Goal: Transaction & Acquisition: Purchase product/service

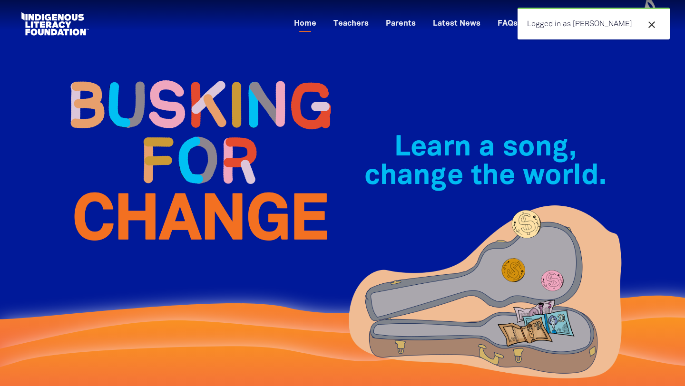
click at [541, 94] on div "Learn a song, change the world.﻿" at bounding box center [484, 198] width 285 height 282
click at [421, 22] on link "Parents" at bounding box center [400, 24] width 41 height 16
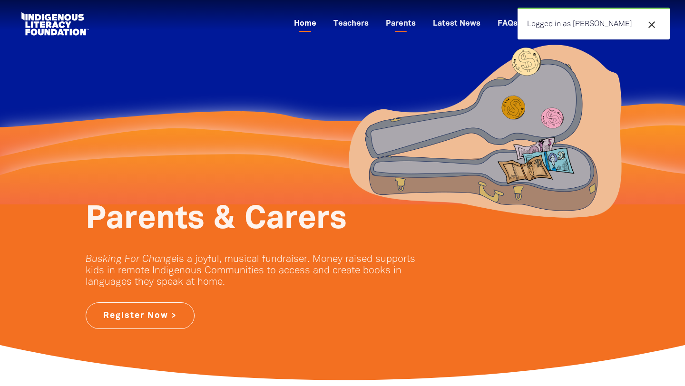
click at [322, 25] on link "Home" at bounding box center [305, 24] width 34 height 16
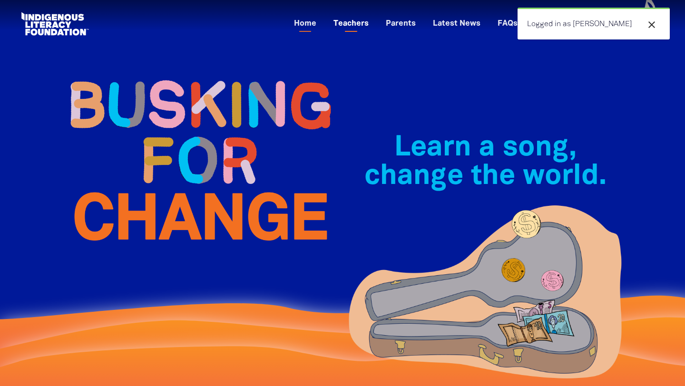
click at [374, 23] on link "Teachers" at bounding box center [351, 24] width 47 height 16
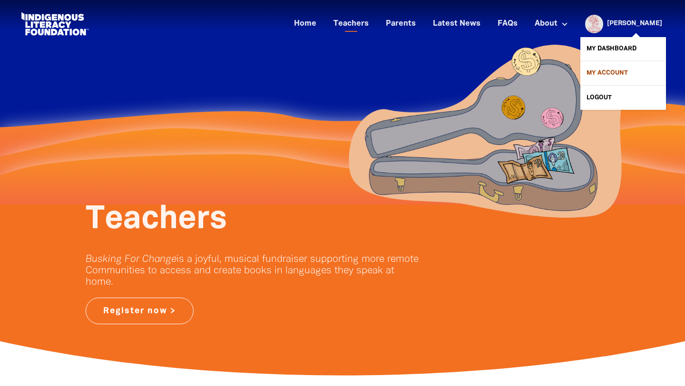
click at [592, 73] on link "My Account" at bounding box center [623, 73] width 86 height 24
select select "teacher"
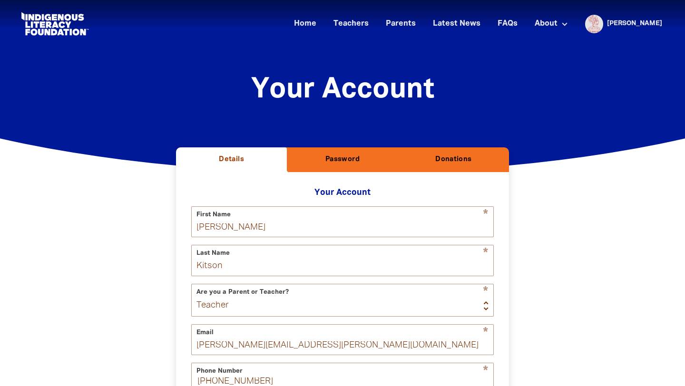
select select "AU"
click at [473, 159] on h2 "Donations" at bounding box center [454, 160] width 96 height 10
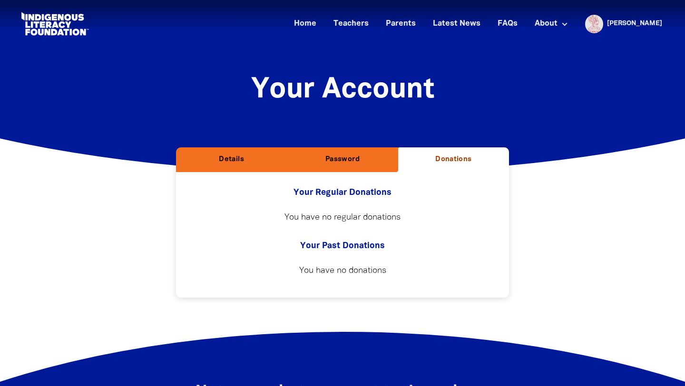
click at [600, 67] on div "Your Account﻿" at bounding box center [342, 84] width 542 height 55
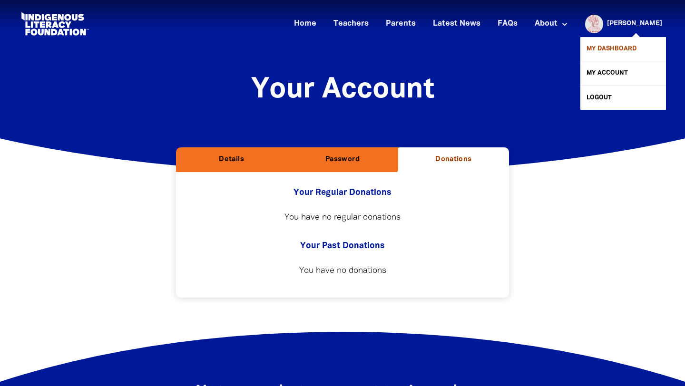
click at [614, 48] on link "My Dashboard" at bounding box center [623, 49] width 86 height 24
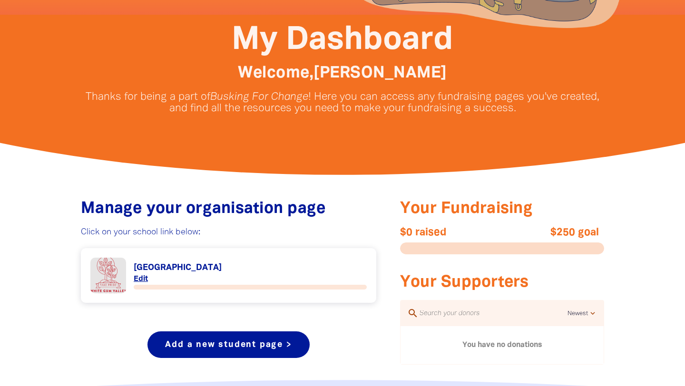
scroll to position [259, 0]
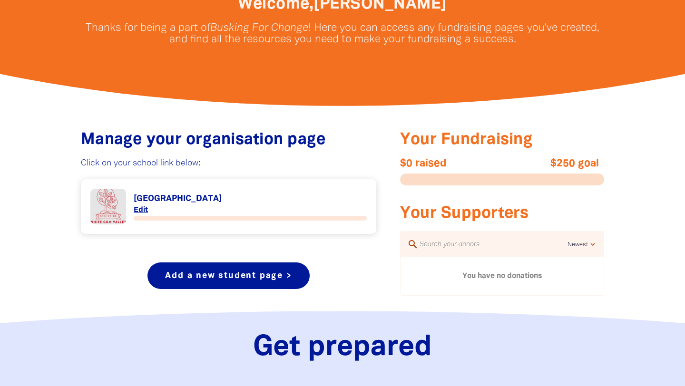
click at [142, 209] on link "Link to [GEOGRAPHIC_DATA]" at bounding box center [228, 207] width 276 height 36
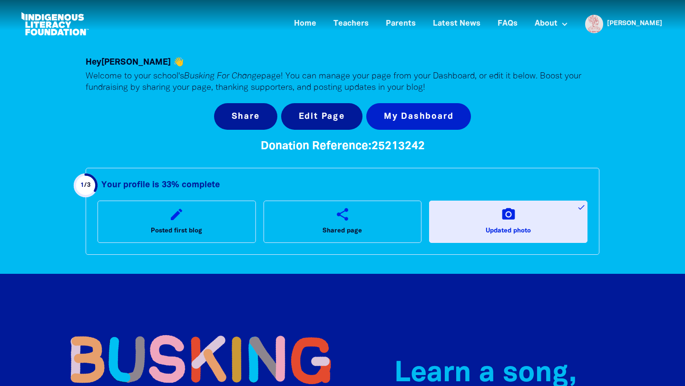
click at [440, 118] on link "My Dashboard" at bounding box center [418, 116] width 105 height 27
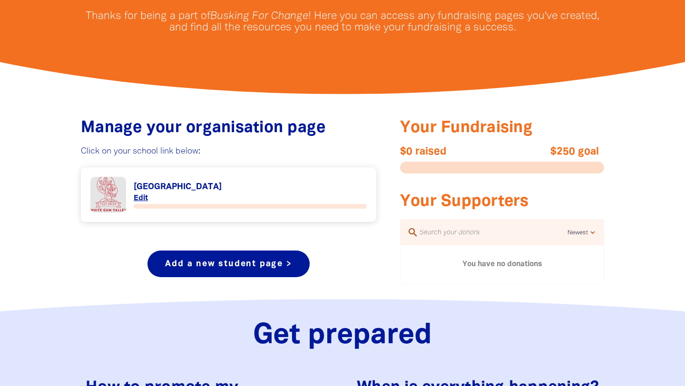
scroll to position [365, 0]
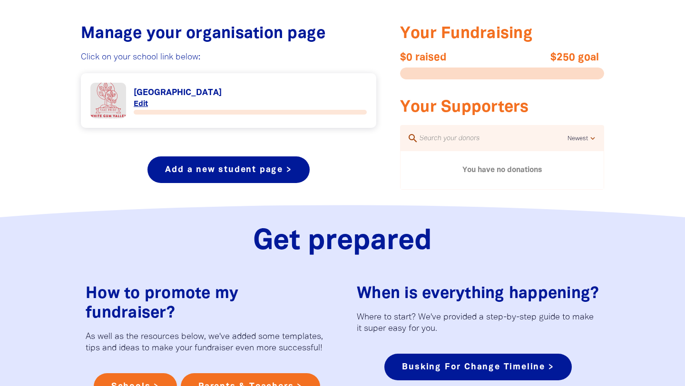
click at [471, 66] on div "$0 raised $250 goal" at bounding box center [502, 66] width 204 height 28
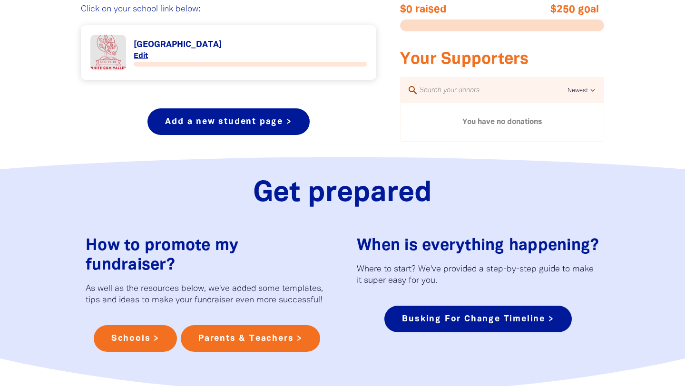
scroll to position [273, 0]
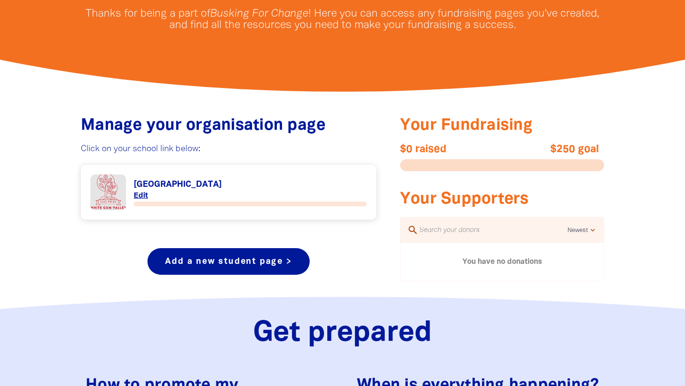
click at [109, 187] on link "Link to [GEOGRAPHIC_DATA]" at bounding box center [228, 192] width 276 height 36
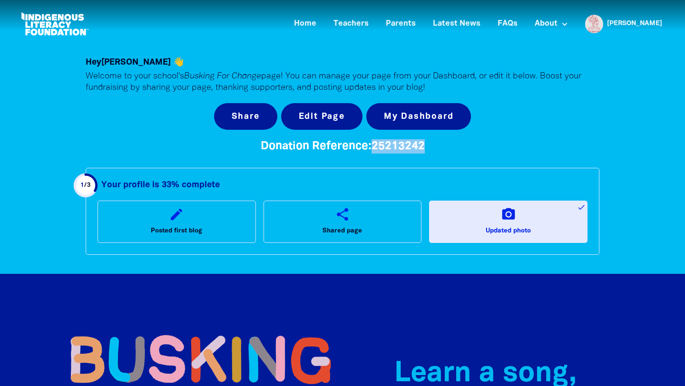
drag, startPoint x: 426, startPoint y: 145, endPoint x: 374, endPoint y: 150, distance: 52.1
click at [374, 150] on h4 "Donation Reference: 25213242" at bounding box center [342, 146] width 513 height 14
copy span "25213242"
click at [374, 21] on link "Teachers" at bounding box center [351, 24] width 47 height 16
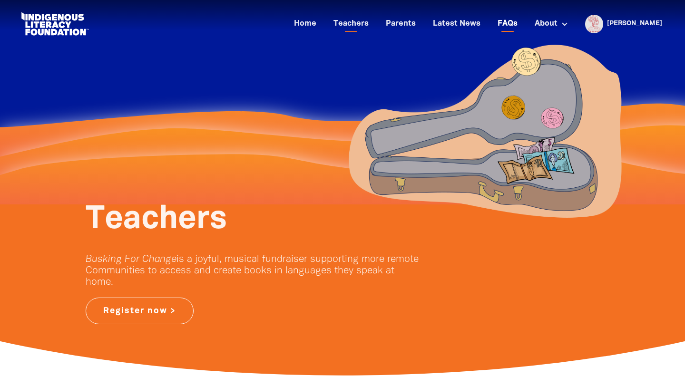
click at [523, 21] on link "FAQs" at bounding box center [507, 24] width 31 height 16
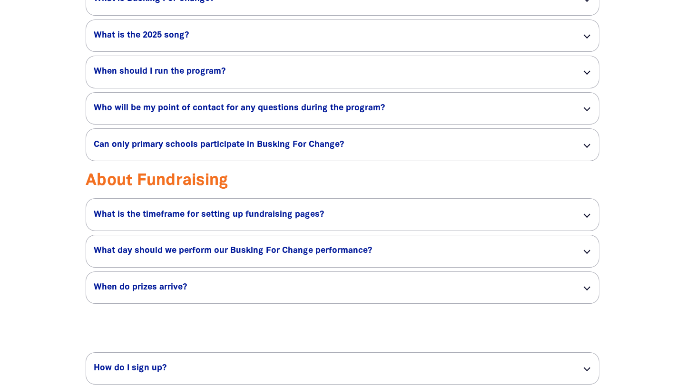
scroll to position [1578, 0]
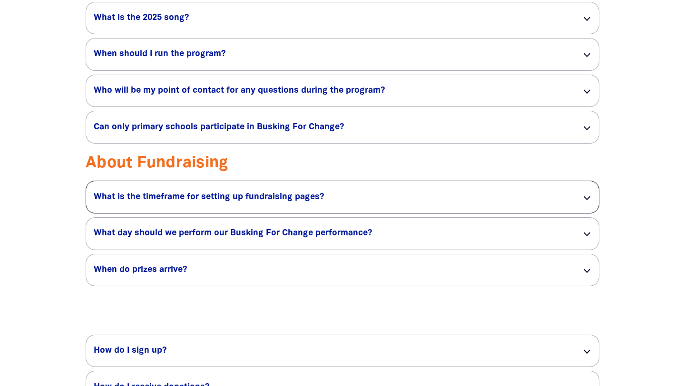
click at [586, 200] on div at bounding box center [586, 197] width 7 height 7
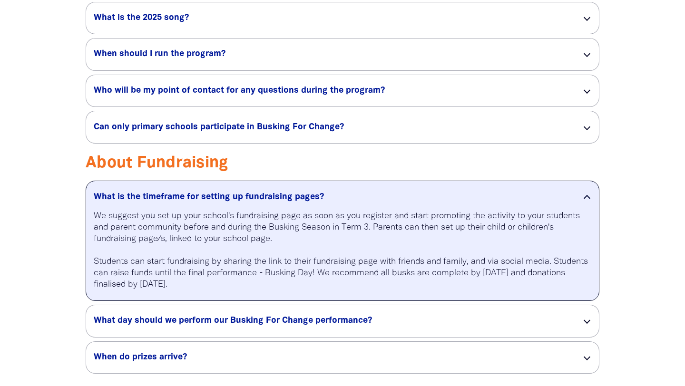
click at [586, 202] on div at bounding box center [586, 198] width 7 height 7
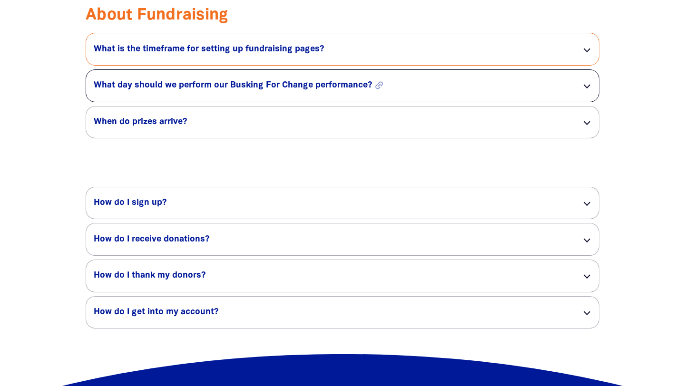
scroll to position [1779, 0]
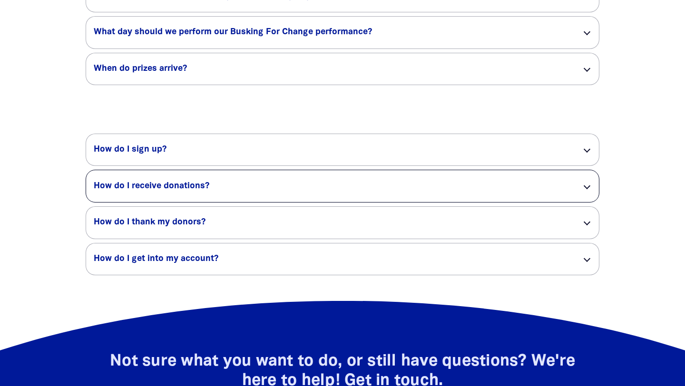
click at [583, 200] on div "How do I receive donations? link" at bounding box center [342, 186] width 513 height 32
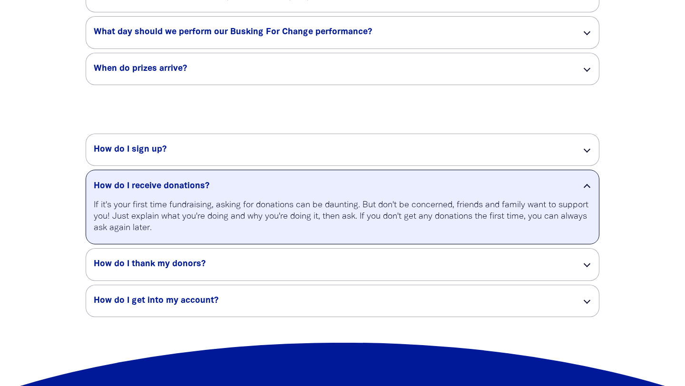
click at [584, 199] on div "How do I receive donations? link" at bounding box center [342, 184] width 513 height 29
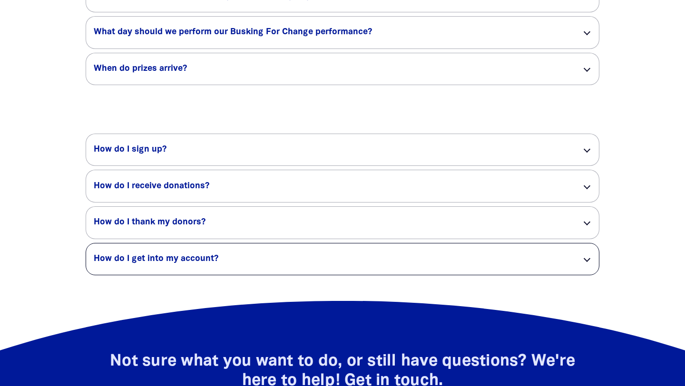
click at [588, 275] on div "How do I get into my account? link" at bounding box center [342, 259] width 513 height 32
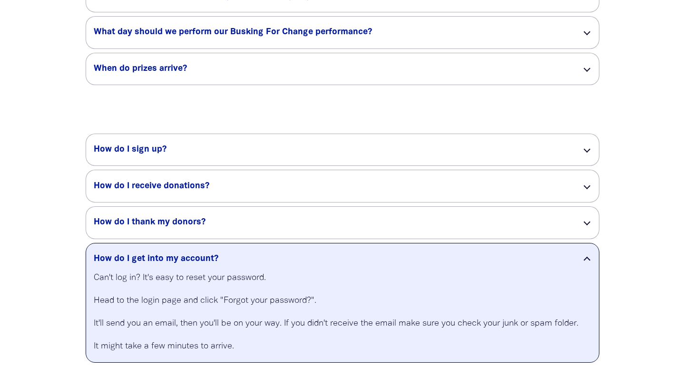
click at [645, 255] on div at bounding box center [342, 254] width 685 height 278
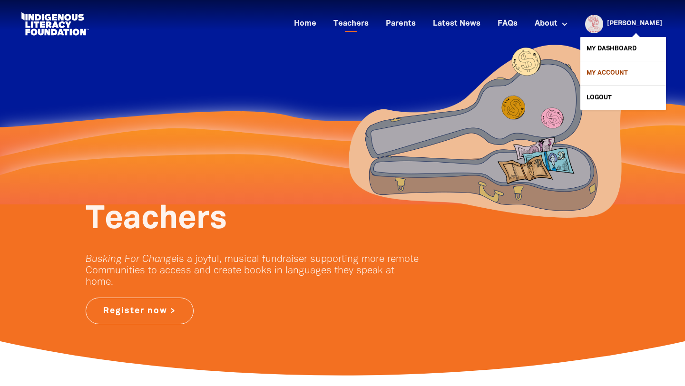
click at [605, 71] on link "My Account" at bounding box center [623, 73] width 86 height 24
select select "teacher"
select select "AU"
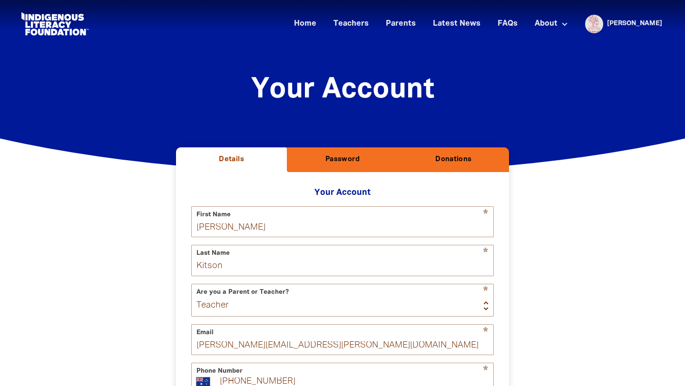
click at [443, 159] on h2 "Donations" at bounding box center [454, 160] width 96 height 10
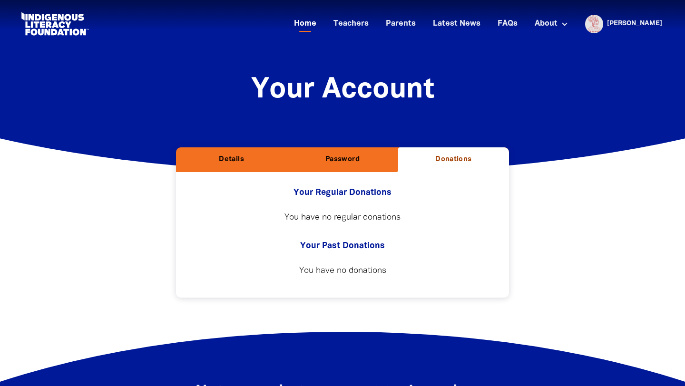
click at [322, 19] on link "Home" at bounding box center [305, 24] width 34 height 16
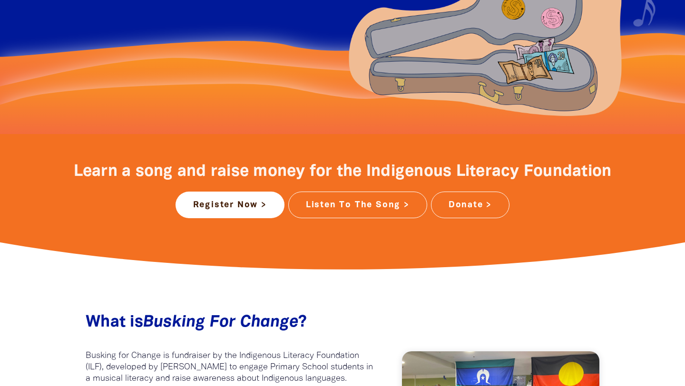
scroll to position [263, 0]
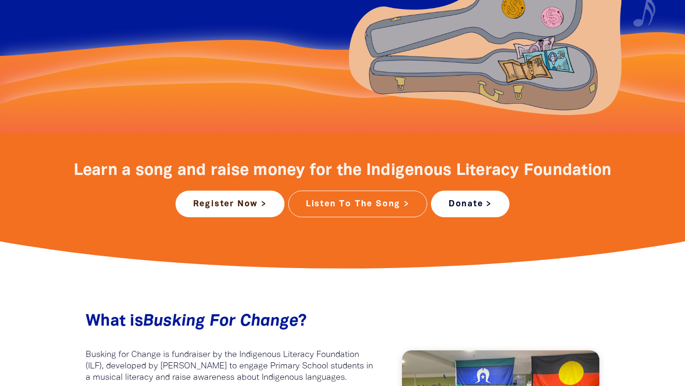
click at [477, 209] on link "Donate >" at bounding box center [470, 204] width 78 height 27
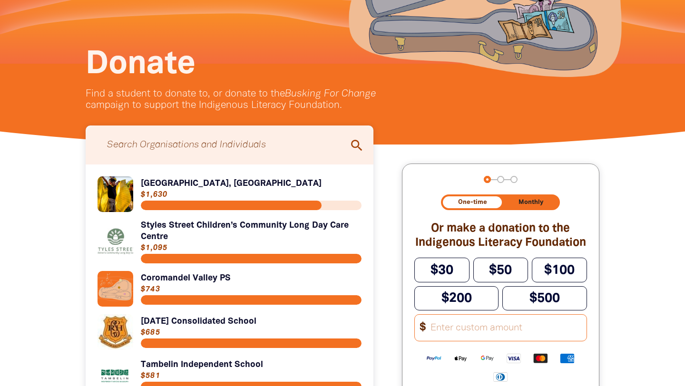
scroll to position [165, 0]
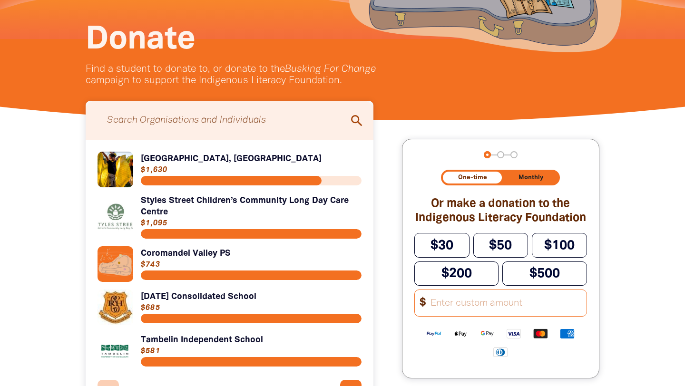
click at [355, 121] on icon "search" at bounding box center [356, 120] width 15 height 15
click at [291, 121] on input "Search for individuals and teams:" at bounding box center [229, 120] width 269 height 29
type input "white gum valley"
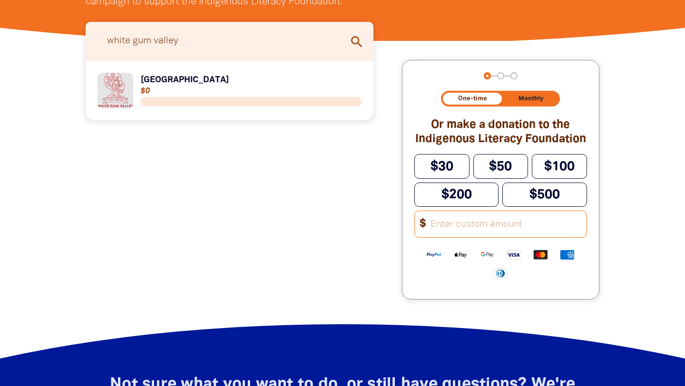
scroll to position [306, 0]
